Goal: Submit feedback/report problem: Submit feedback/report problem

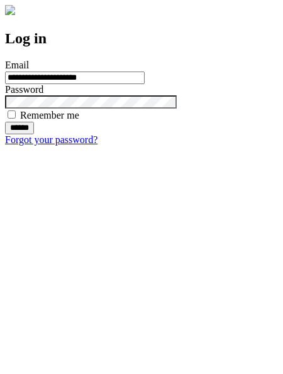
type input "**********"
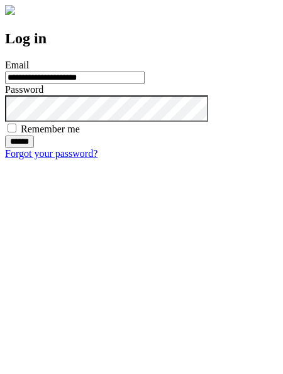
click at [34, 148] on input "******" at bounding box center [19, 142] width 29 height 13
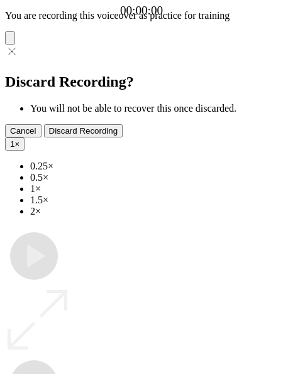
type input "**********"
